Goal: Download file/media

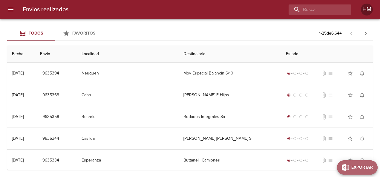
click at [371, 165] on span "Exportar" at bounding box center [361, 167] width 21 height 7
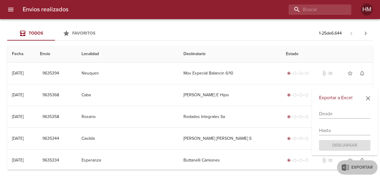
click at [277, 33] on div "Todos Favoritos 1 - 25 de 6.644" at bounding box center [189, 33] width 365 height 14
click at [332, 115] on input "text" at bounding box center [344, 114] width 51 height 10
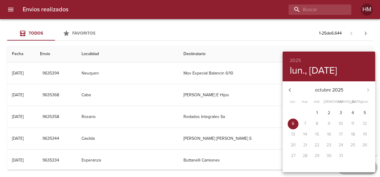
click at [286, 90] on icon "button" at bounding box center [289, 90] width 7 height 7
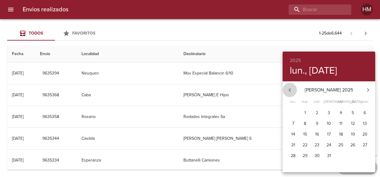
click at [286, 90] on icon "button" at bounding box center [289, 90] width 7 height 7
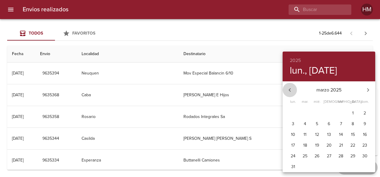
click at [286, 90] on icon "button" at bounding box center [289, 90] width 7 height 7
click at [370, 91] on icon "button" at bounding box center [367, 90] width 7 height 7
click at [317, 110] on p "1" at bounding box center [316, 113] width 1 height 6
type input "[DATE]"
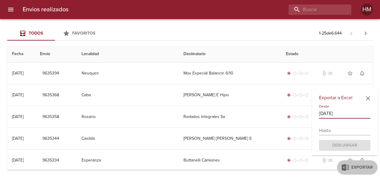
click at [341, 132] on input "text" at bounding box center [344, 131] width 51 height 10
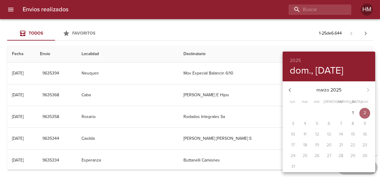
click at [363, 113] on p "2" at bounding box center [364, 113] width 2 height 6
type input "[DATE]"
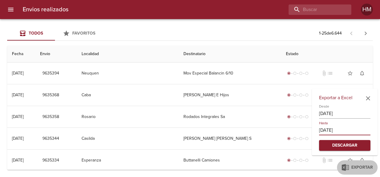
click at [353, 147] on span "Descargar" at bounding box center [344, 145] width 42 height 7
